Goal: Transaction & Acquisition: Book appointment/travel/reservation

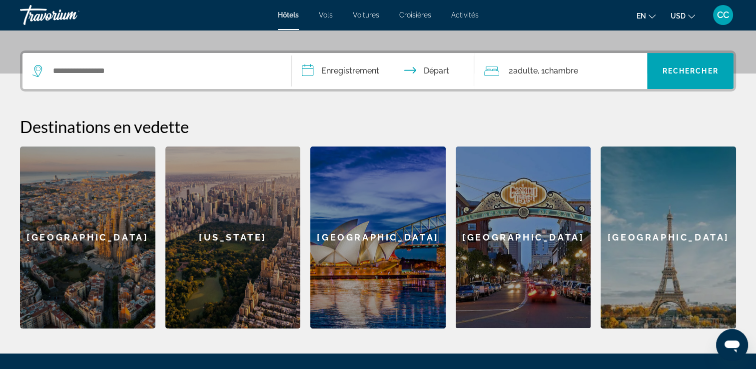
scroll to position [228, 0]
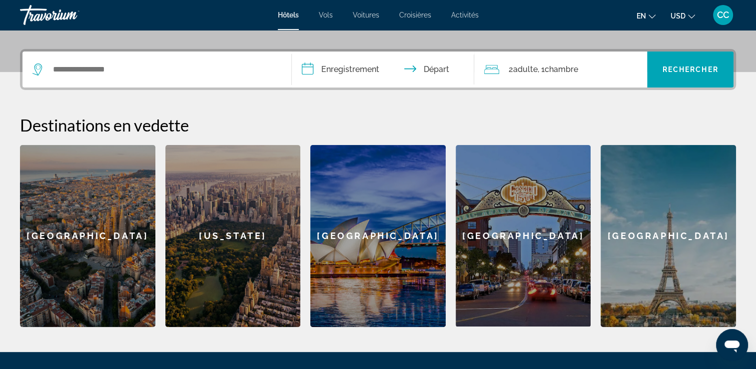
click at [346, 220] on div "[GEOGRAPHIC_DATA]" at bounding box center [377, 236] width 135 height 182
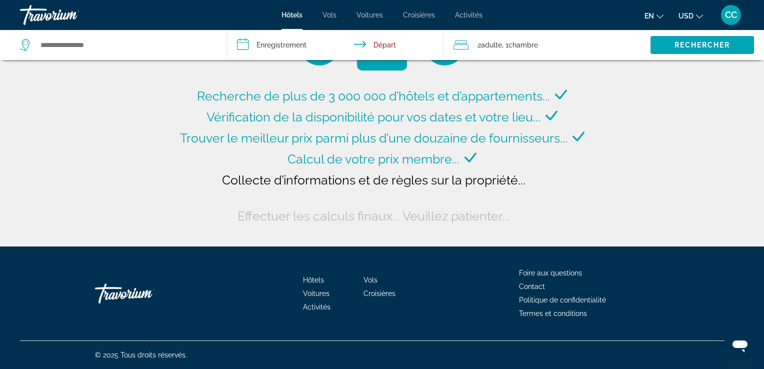
type input "**********"
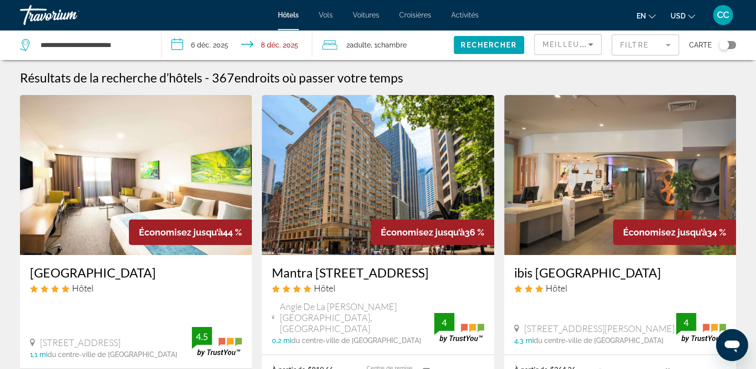
click at [176, 42] on input "**********" at bounding box center [238, 46] width 155 height 33
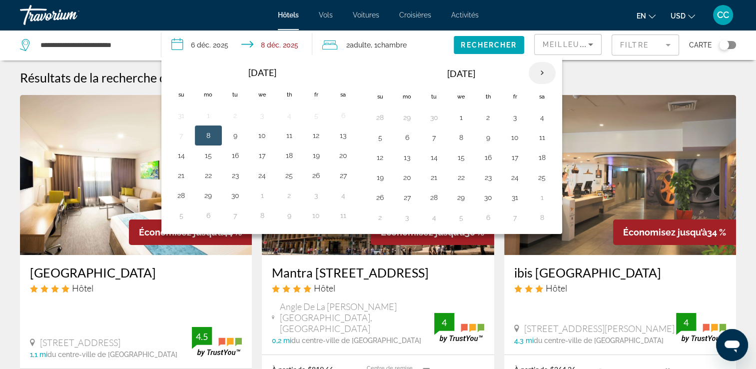
click at [536, 74] on th "Next month" at bounding box center [542, 73] width 27 height 22
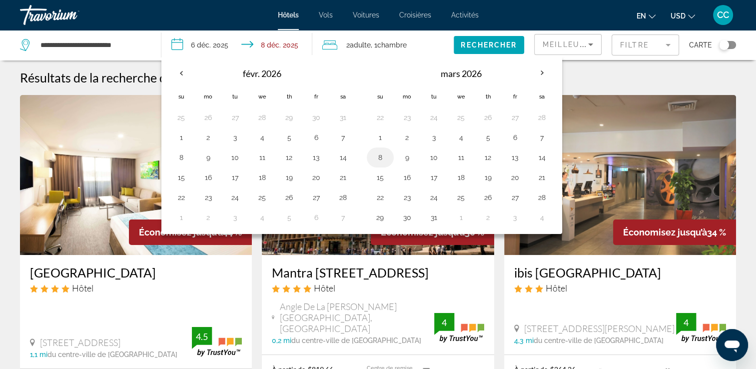
click at [378, 155] on button "8" at bounding box center [380, 157] width 16 height 14
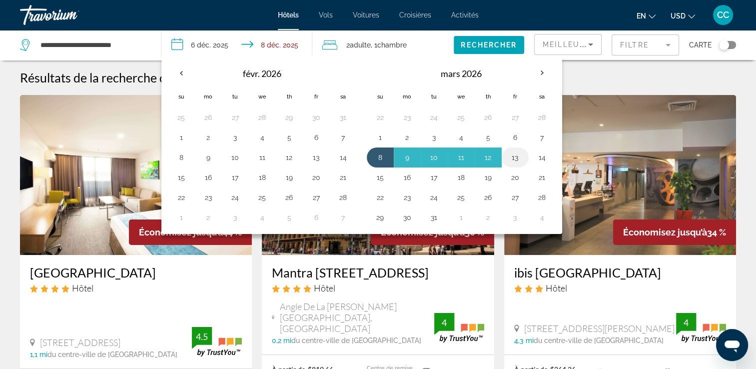
click at [513, 153] on button "13" at bounding box center [515, 157] width 16 height 14
type input "**********"
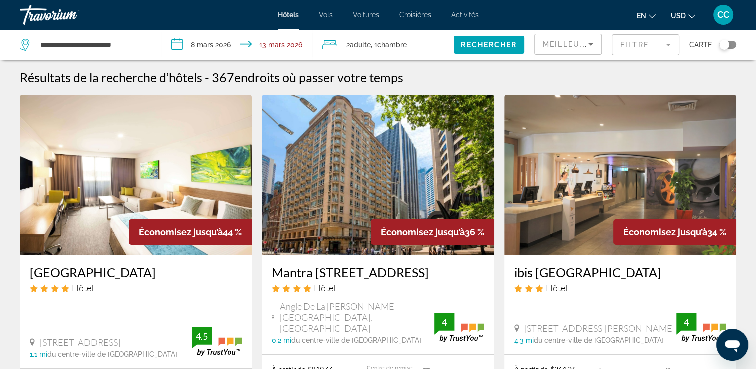
click at [372, 41] on font ", 1" at bounding box center [374, 45] width 6 height 8
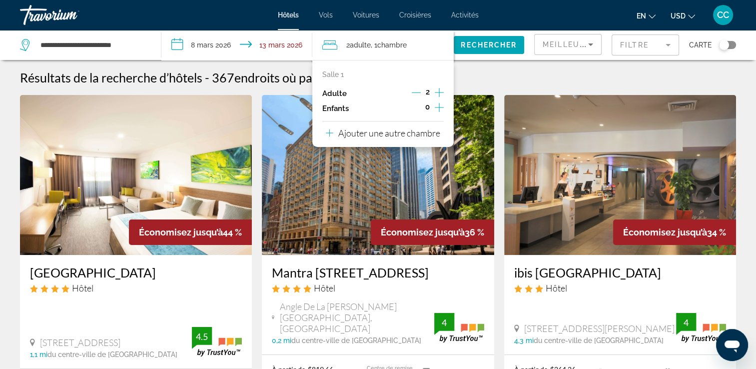
click at [414, 91] on icon "Décrément des adultes" at bounding box center [416, 92] width 9 height 9
click at [438, 107] on icon "Augmenter les enfants" at bounding box center [439, 107] width 9 height 9
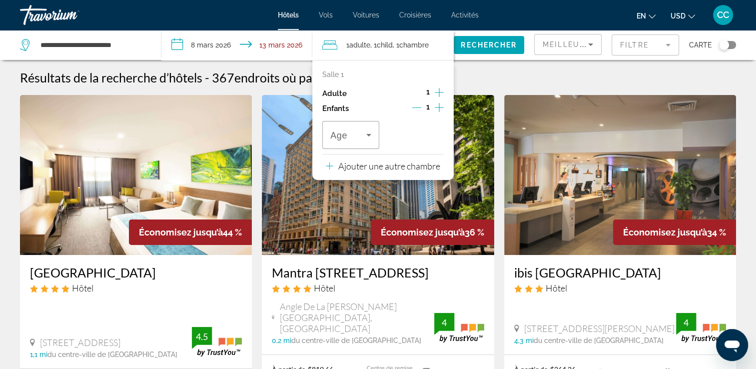
click at [438, 107] on icon "Augmenter les enfants" at bounding box center [439, 107] width 9 height 9
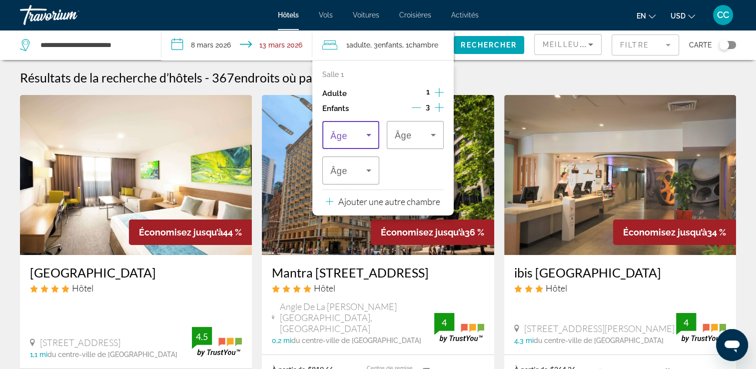
click at [368, 131] on icon "Voyageurs : 1 adulte, 3 enfants" at bounding box center [369, 135] width 12 height 12
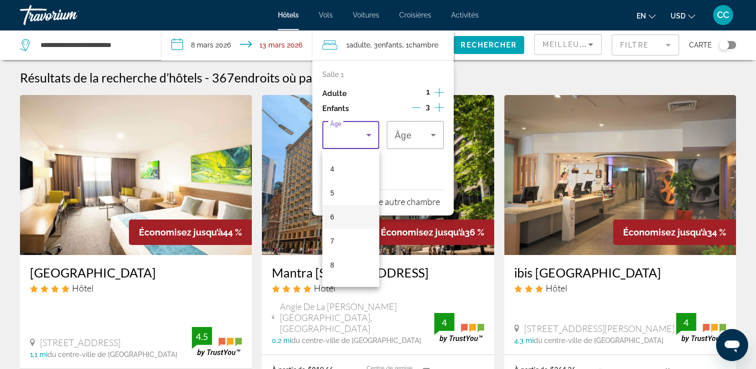
scroll to position [100, 0]
click at [350, 230] on mat-option "7" at bounding box center [350, 233] width 57 height 24
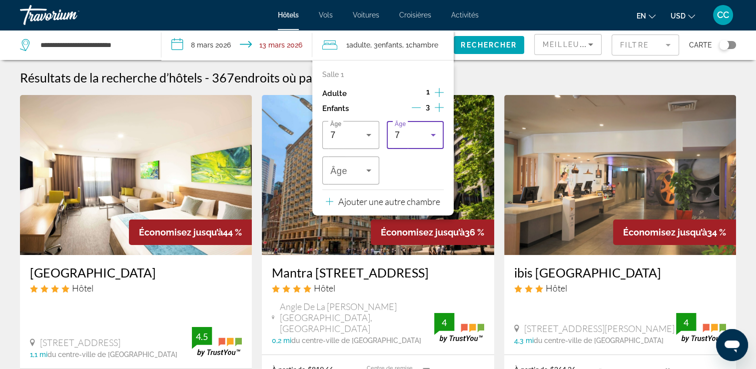
click at [433, 133] on icon "Voyageurs : 1 adulte, 3 enfants" at bounding box center [433, 135] width 12 height 12
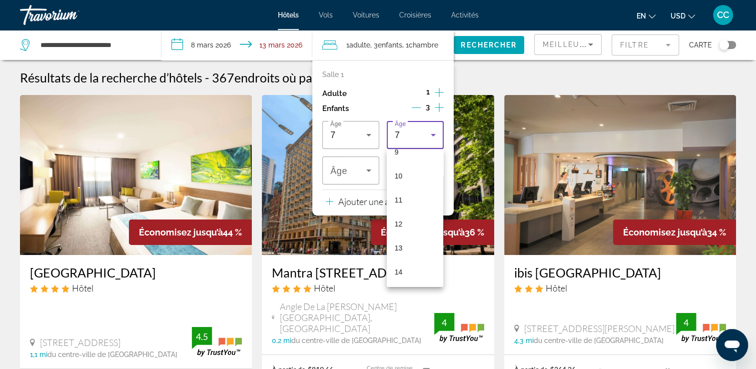
scroll to position [235, 0]
click at [408, 240] on mat-option "13" at bounding box center [415, 242] width 57 height 24
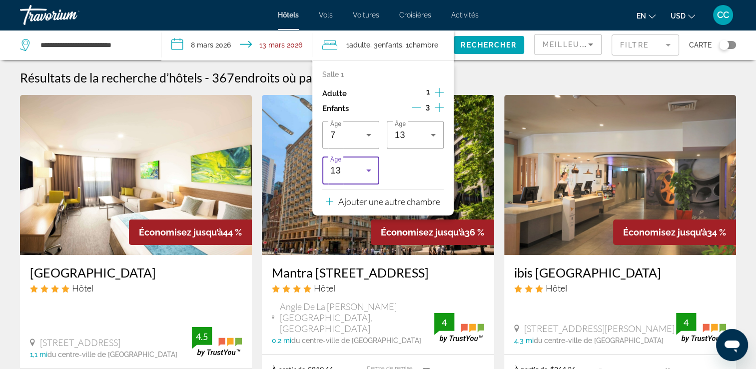
click at [366, 169] on icon "Voyageurs : 1 adulte, 3 enfants" at bounding box center [369, 170] width 12 height 12
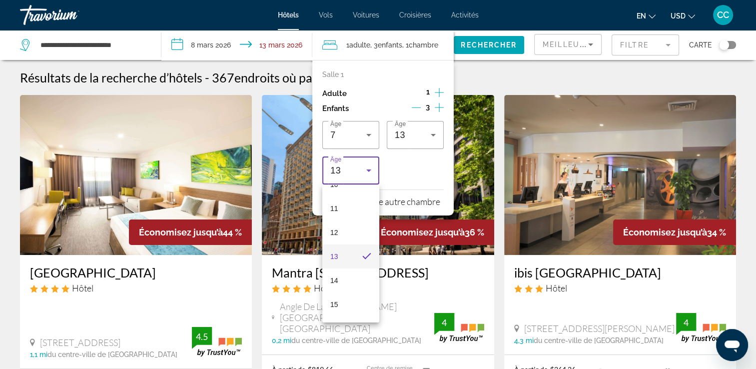
scroll to position [264, 0]
click at [336, 270] on span "14" at bounding box center [334, 273] width 8 height 12
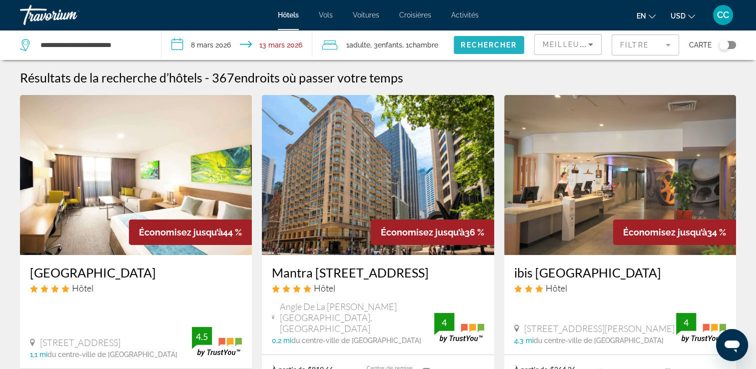
click at [476, 40] on span "Widget de recherche" at bounding box center [489, 45] width 70 height 24
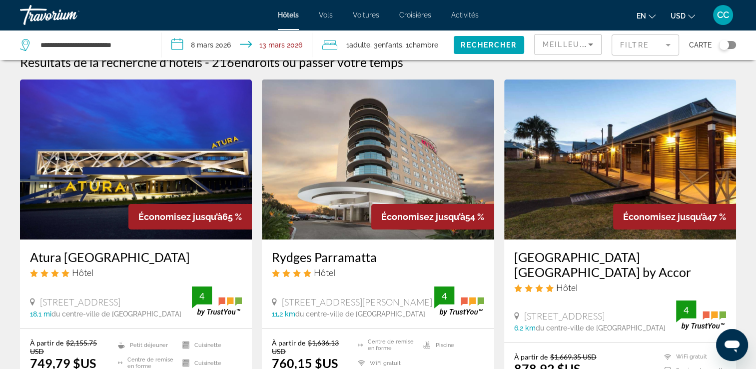
scroll to position [3, 0]
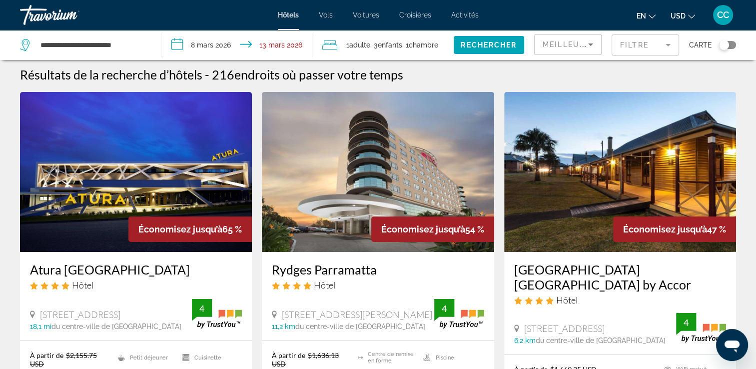
click at [651, 15] on icon "Changer la langue" at bounding box center [652, 16] width 7 height 7
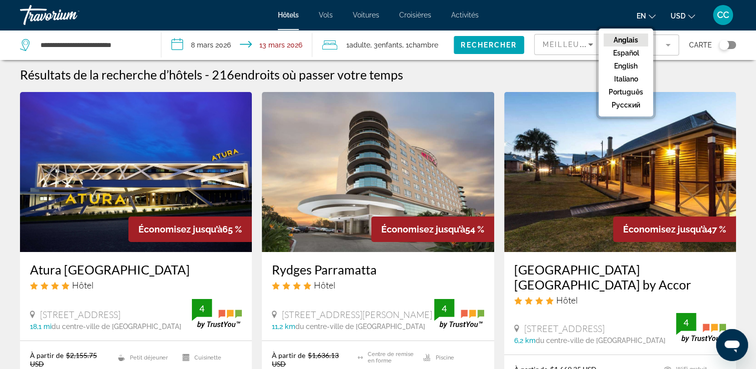
click at [598, 20] on div "en Anglais Español English Italiano Português русский USD USD ($) MXN (Mex$) CA…" at bounding box center [613, 14] width 248 height 21
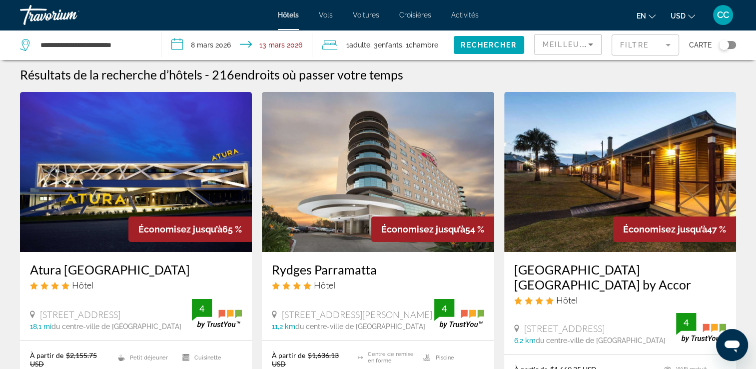
click at [691, 16] on icon "Changer de devise" at bounding box center [691, 16] width 7 height 7
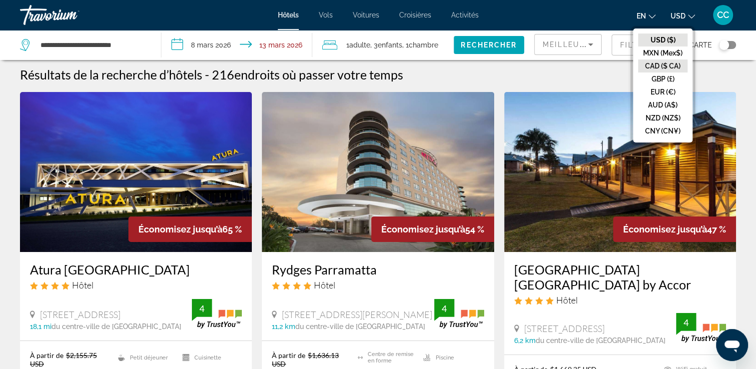
click at [677, 66] on button "CAD ($ CA)" at bounding box center [662, 65] width 49 height 13
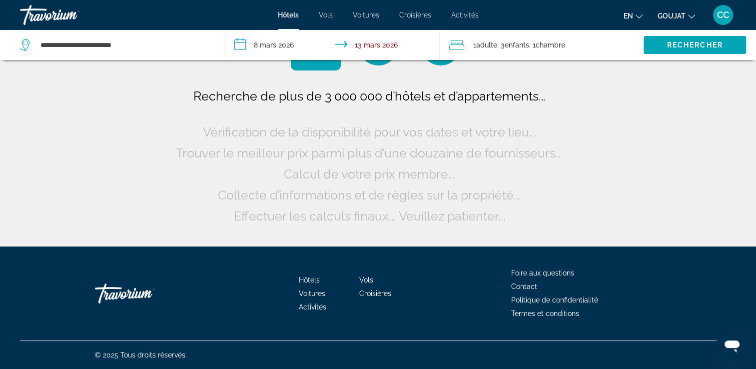
scroll to position [0, 0]
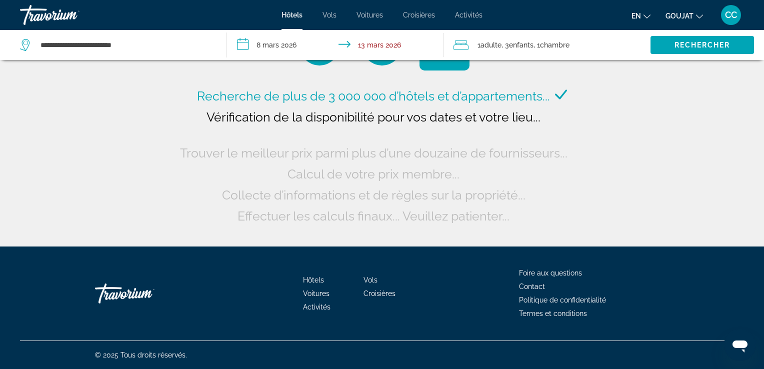
click at [696, 10] on button "GOUJAT USD ($) MXN (Mex$) CAD ($ CA) GBP (£) EUR (€) AUD (A$) NZD (NZ$) CNY (CN…" at bounding box center [683, 15] width 37 height 14
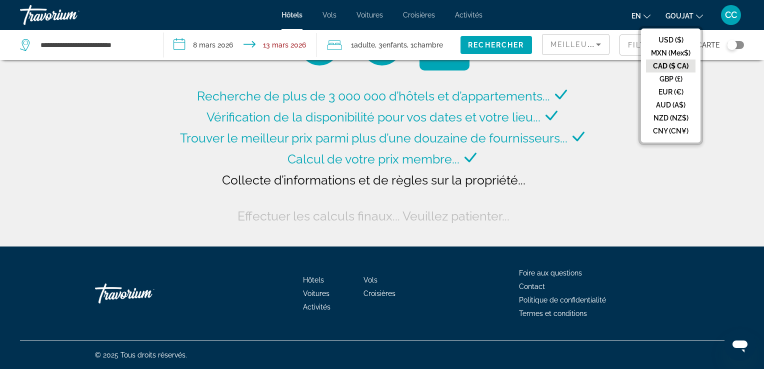
click at [585, 25] on div "Hôtels Vols Voitures Croisières Activités Hotels Flights Cars Cruises Activitie…" at bounding box center [382, 15] width 764 height 26
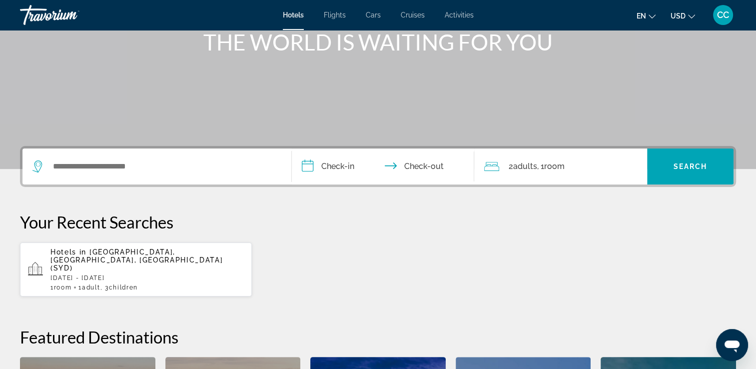
scroll to position [130, 0]
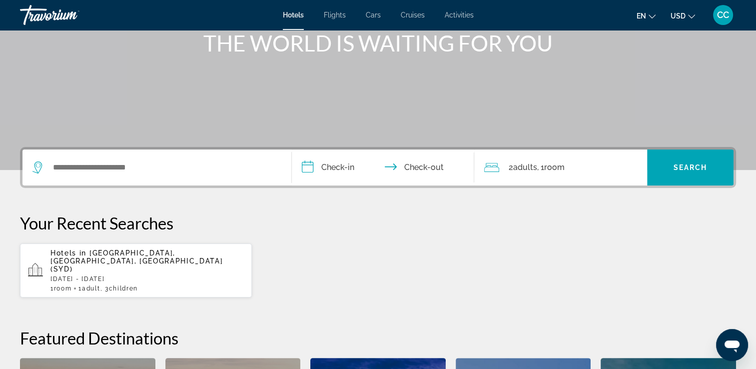
click at [523, 165] on span "Adults" at bounding box center [525, 166] width 24 height 9
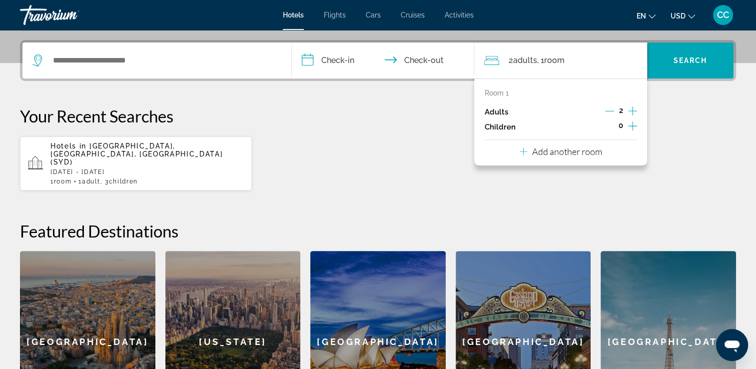
scroll to position [244, 0]
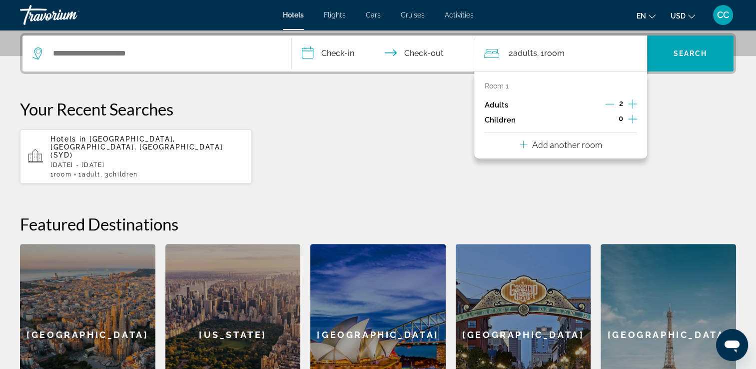
click at [608, 105] on icon "Decrement adults" at bounding box center [609, 103] width 9 height 9
click at [634, 118] on icon "Increment children" at bounding box center [632, 118] width 9 height 9
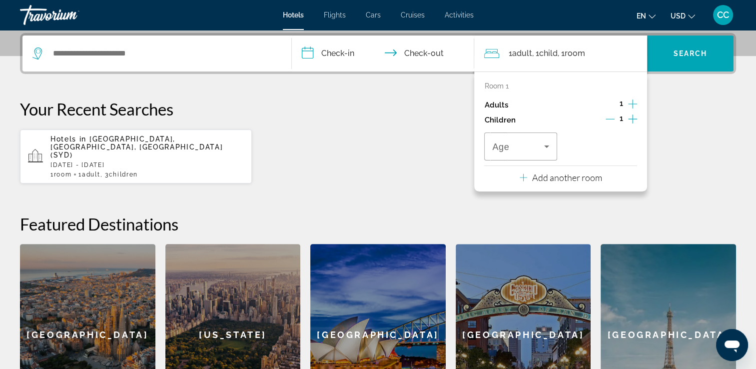
click at [634, 118] on icon "Increment children" at bounding box center [632, 118] width 9 height 9
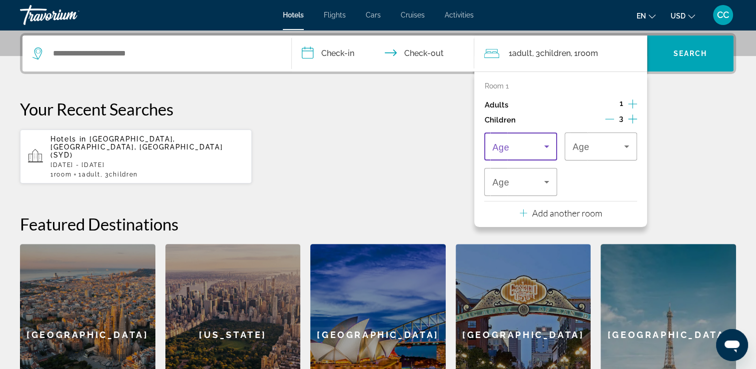
click at [548, 142] on icon "Travelers: 1 adult, 3 children" at bounding box center [547, 146] width 12 height 12
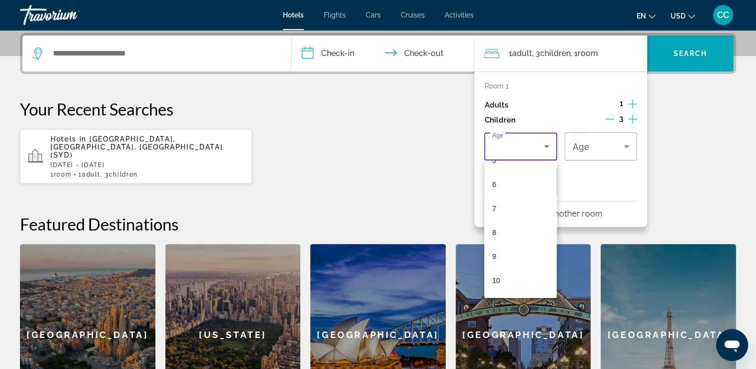
scroll to position [145, 0]
click at [489, 199] on mat-option "7" at bounding box center [520, 199] width 72 height 24
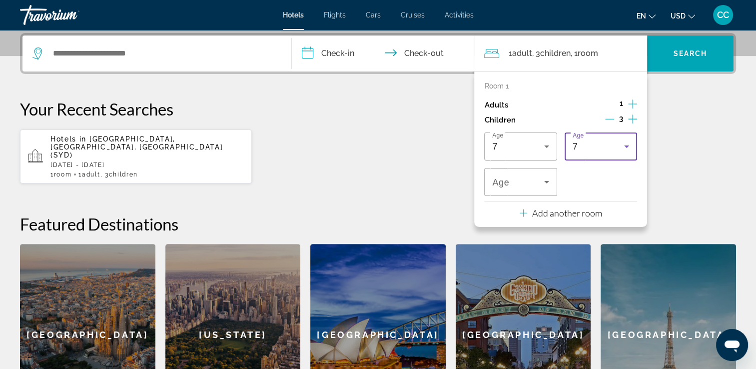
click at [629, 147] on icon "Travelers: 1 adult, 3 children" at bounding box center [627, 146] width 12 height 12
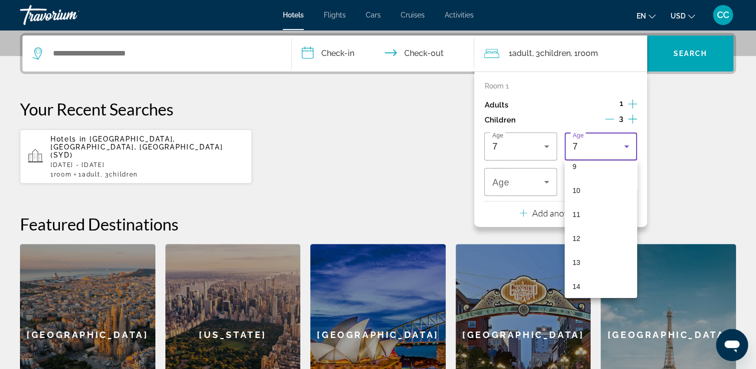
scroll to position [237, 0]
click at [590, 247] on mat-option "13" at bounding box center [601, 251] width 72 height 24
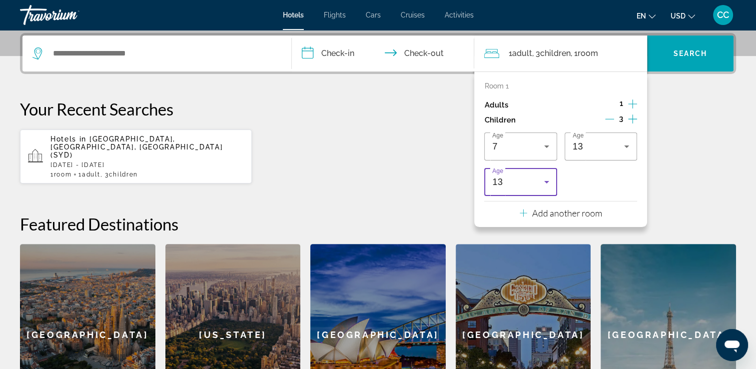
click at [546, 184] on icon "Travelers: 1 adult, 3 children" at bounding box center [547, 182] width 12 height 12
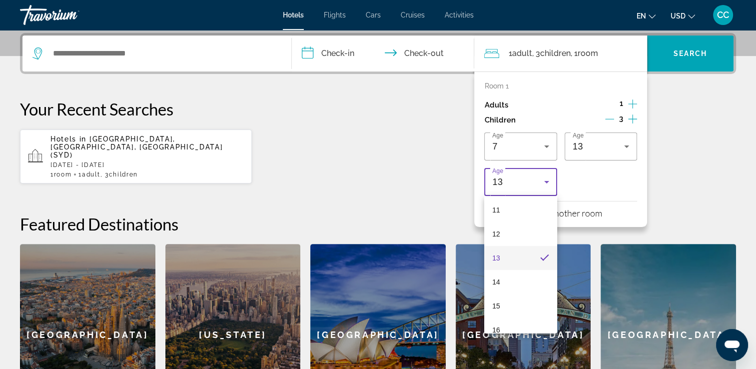
scroll to position [275, 0]
click at [508, 295] on mat-option "15" at bounding box center [520, 296] width 72 height 24
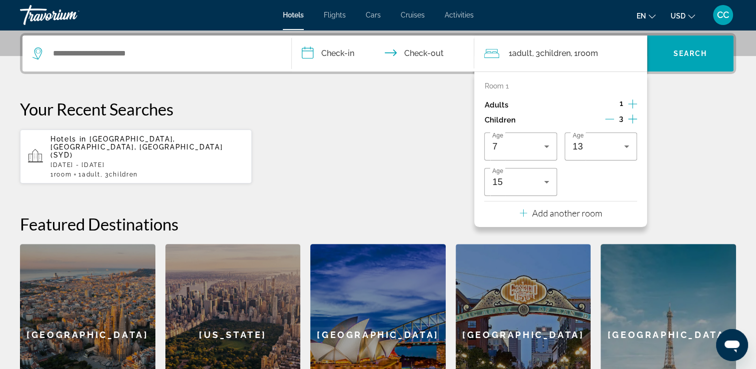
click at [371, 163] on div "Hotels in [GEOGRAPHIC_DATA], [GEOGRAPHIC_DATA], [GEOGRAPHIC_DATA] (SYD) [DATE] …" at bounding box center [378, 156] width 716 height 55
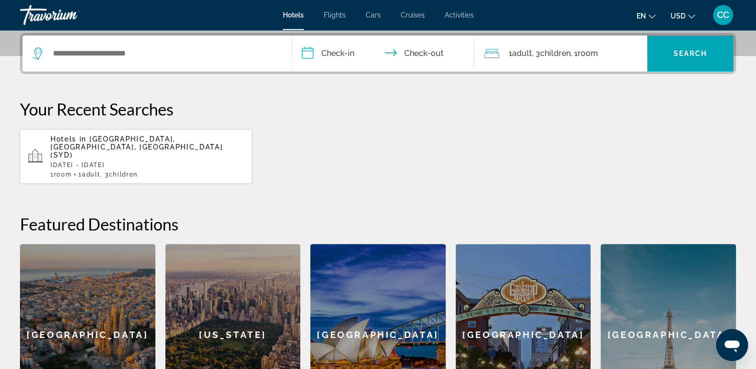
click at [333, 49] on input "**********" at bounding box center [385, 54] width 187 height 39
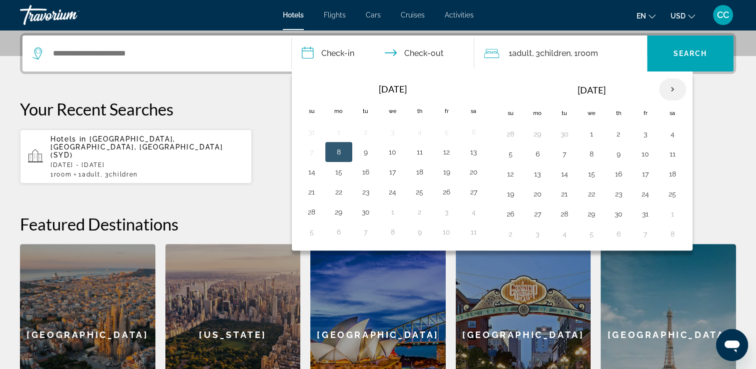
click at [670, 87] on th "Next month" at bounding box center [672, 89] width 27 height 22
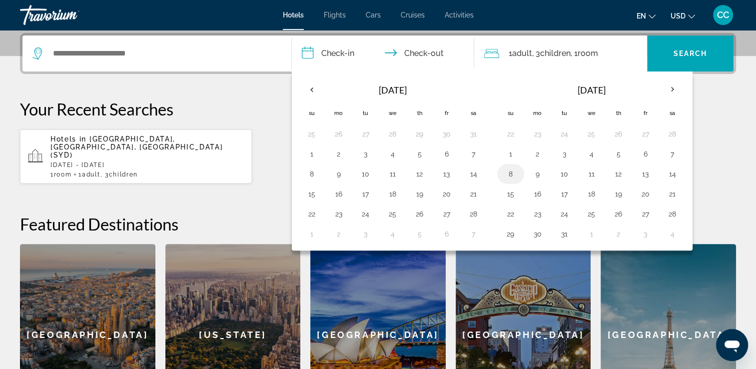
click at [506, 169] on button "8" at bounding box center [511, 174] width 16 height 14
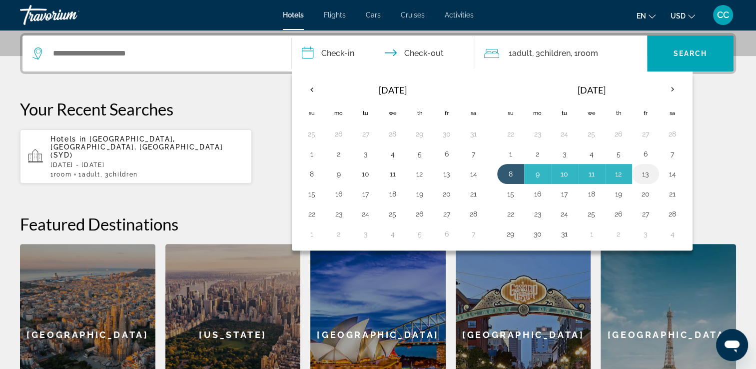
click at [648, 171] on button "13" at bounding box center [646, 174] width 16 height 14
type input "**********"
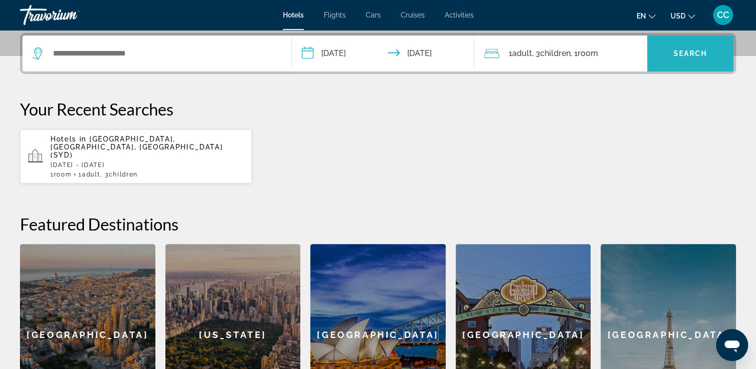
click at [687, 50] on span "Search" at bounding box center [691, 53] width 34 height 8
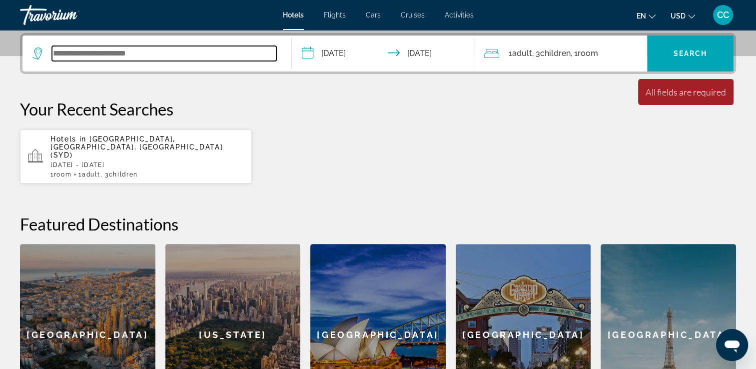
click at [142, 49] on input "Search widget" at bounding box center [164, 53] width 224 height 15
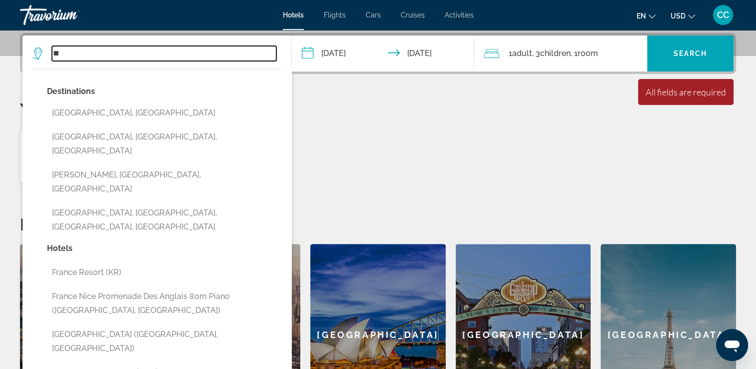
type input "*"
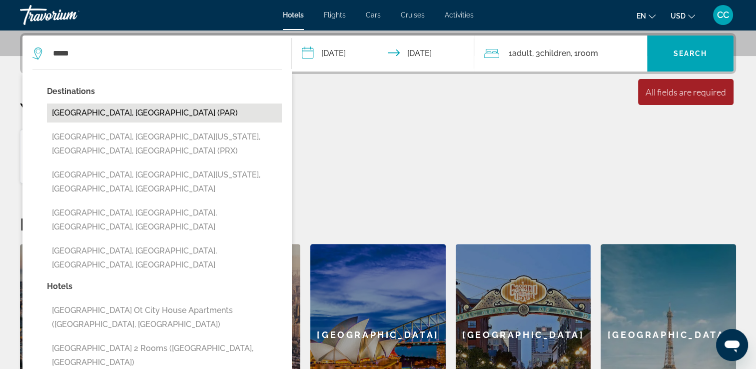
click at [104, 112] on button "[GEOGRAPHIC_DATA], [GEOGRAPHIC_DATA] (PAR)" at bounding box center [164, 112] width 235 height 19
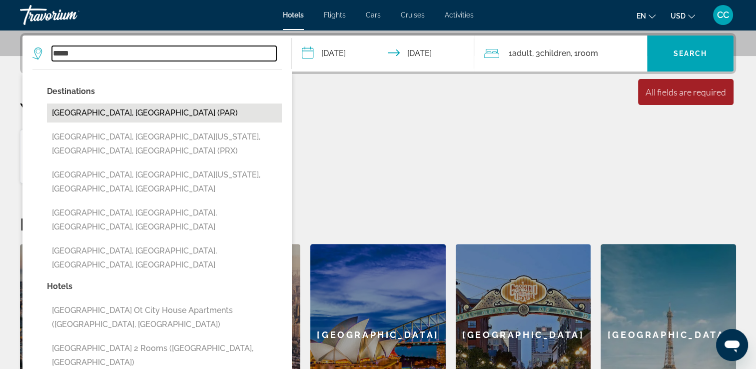
type input "**********"
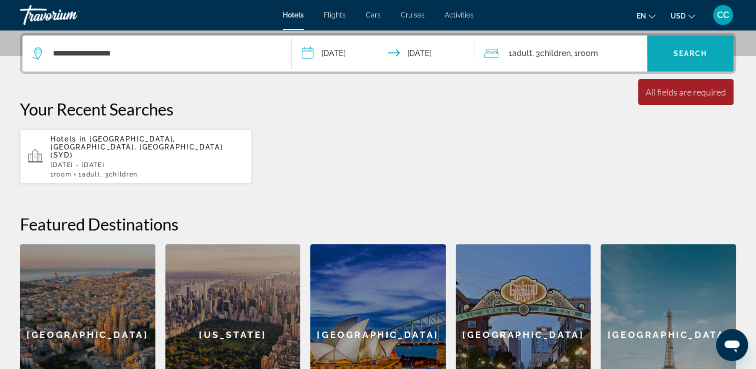
click at [688, 52] on span "Search" at bounding box center [691, 53] width 34 height 8
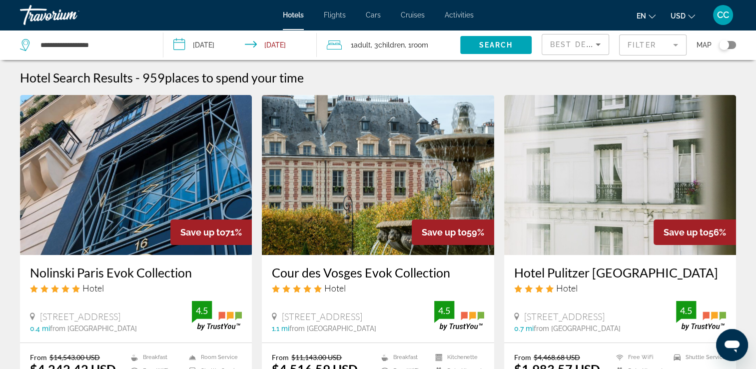
click at [718, 8] on div "CC" at bounding box center [723, 15] width 20 height 20
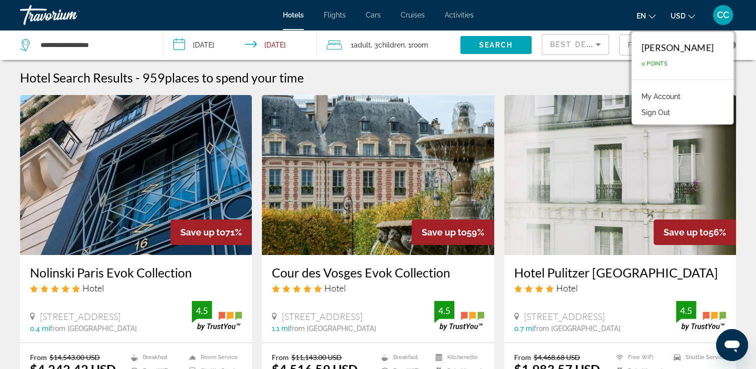
click at [668, 107] on button "Sign Out" at bounding box center [656, 112] width 38 height 13
